Goal: Obtain resource: Download file/media

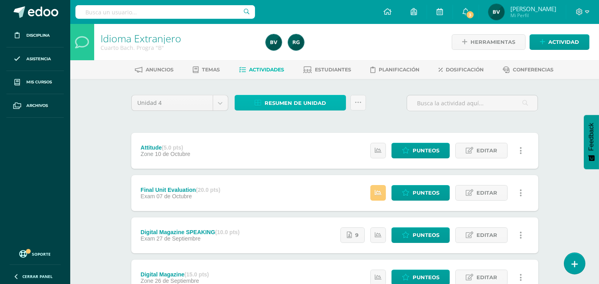
click at [302, 106] on span "Resumen de unidad" at bounding box center [295, 103] width 61 height 15
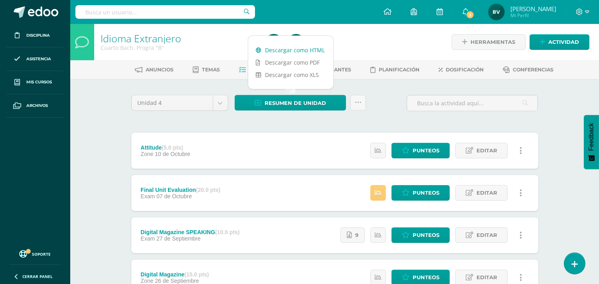
click at [305, 52] on link "Descargar como HTML" at bounding box center [290, 50] width 85 height 12
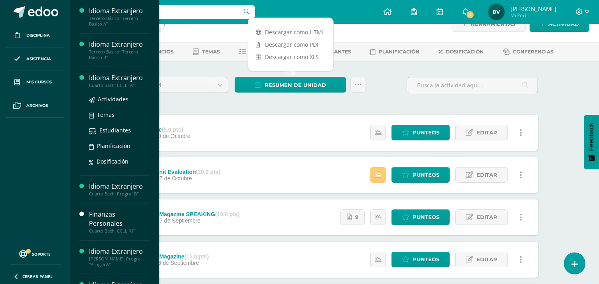
scroll to position [315, 0]
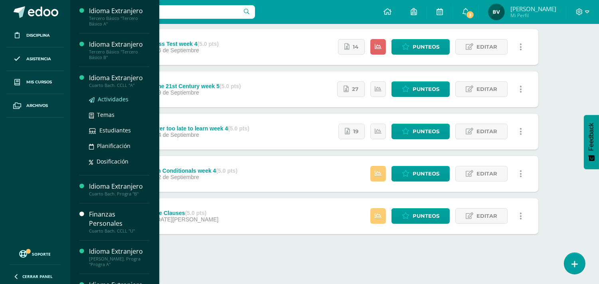
click at [104, 96] on span "Actividades" at bounding box center [113, 99] width 31 height 8
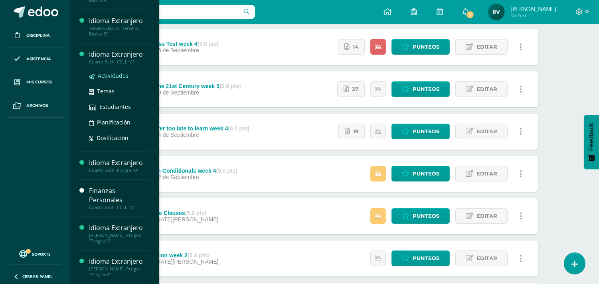
scroll to position [487, 0]
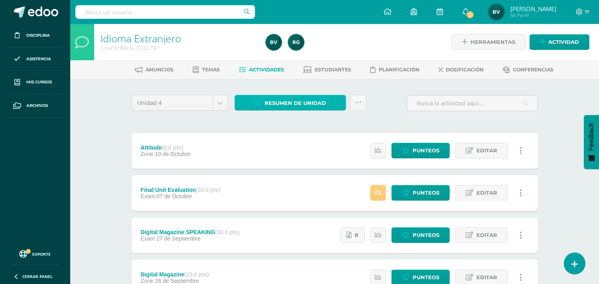
click at [321, 106] on span "Resumen de unidad" at bounding box center [295, 103] width 61 height 15
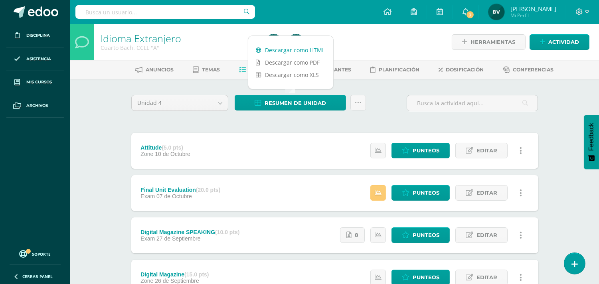
click at [318, 52] on link "Descargar como HTML" at bounding box center [290, 50] width 85 height 12
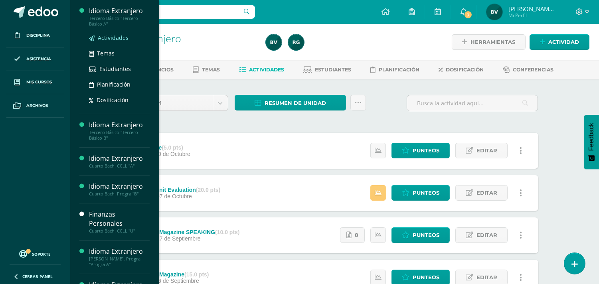
click at [115, 38] on span "Actividades" at bounding box center [113, 38] width 31 height 8
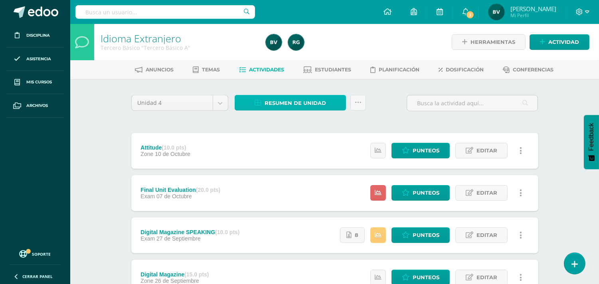
click at [297, 99] on span "Resumen de unidad" at bounding box center [295, 103] width 61 height 15
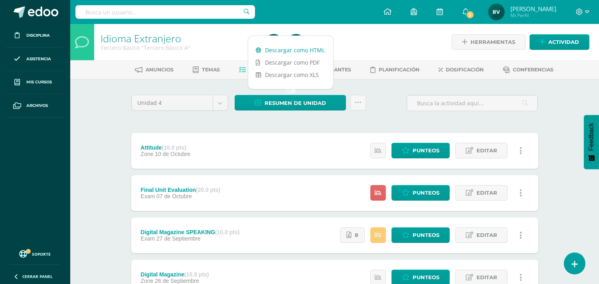
click at [302, 51] on link "Descargar como HTML" at bounding box center [290, 50] width 85 height 12
click at [347, 68] on span "Estudiantes" at bounding box center [333, 70] width 36 height 6
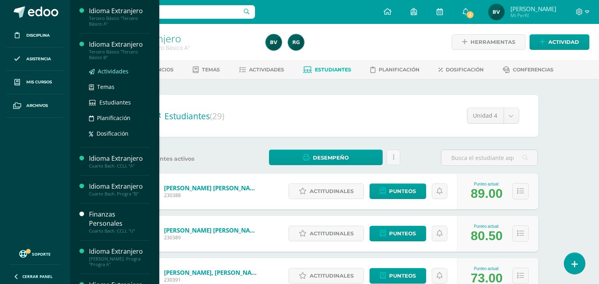
click at [107, 72] on span "Actividades" at bounding box center [113, 71] width 31 height 8
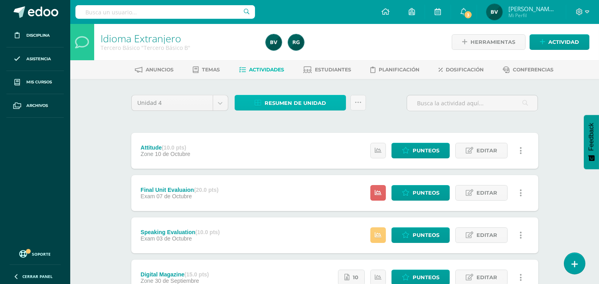
click at [294, 109] on span "Resumen de unidad" at bounding box center [295, 103] width 61 height 15
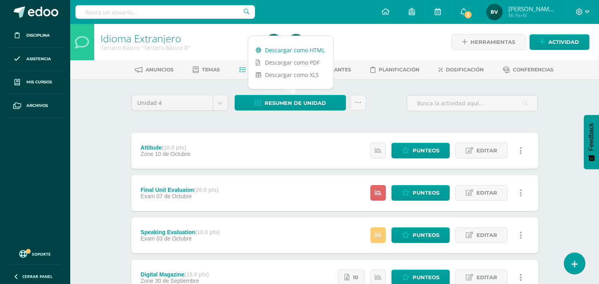
click at [312, 48] on link "Descargar como HTML" at bounding box center [290, 50] width 85 height 12
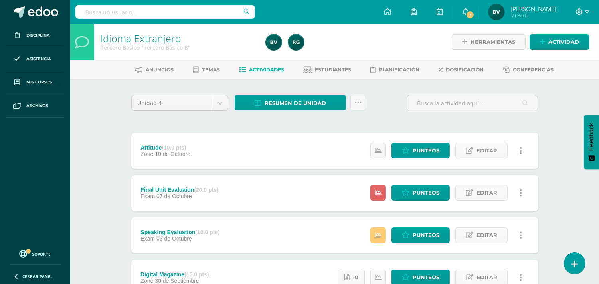
click at [590, 12] on div at bounding box center [583, 12] width 33 height 24
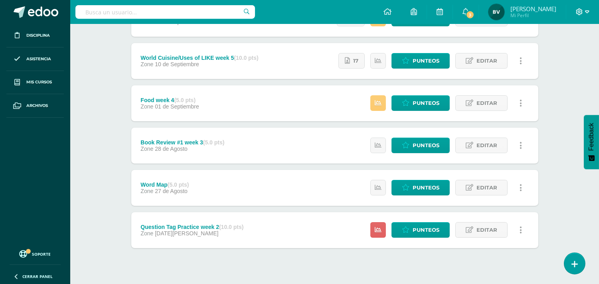
scroll to position [315, 0]
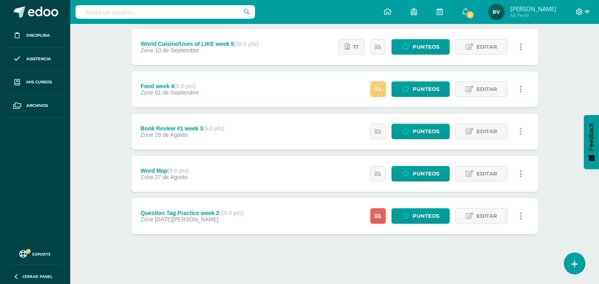
click at [588, 12] on icon at bounding box center [587, 11] width 4 height 7
click at [572, 55] on span "Cerrar sesión" at bounding box center [563, 54] width 36 height 8
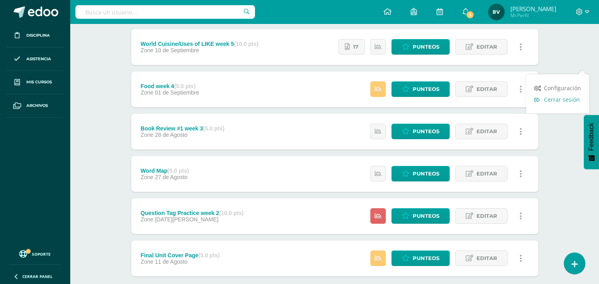
scroll to position [361, 0]
